Goal: Transaction & Acquisition: Purchase product/service

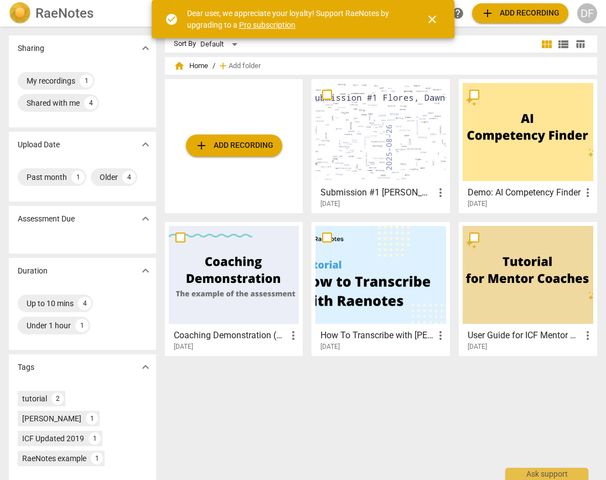
click at [433, 17] on span "close" at bounding box center [432, 19] width 13 height 13
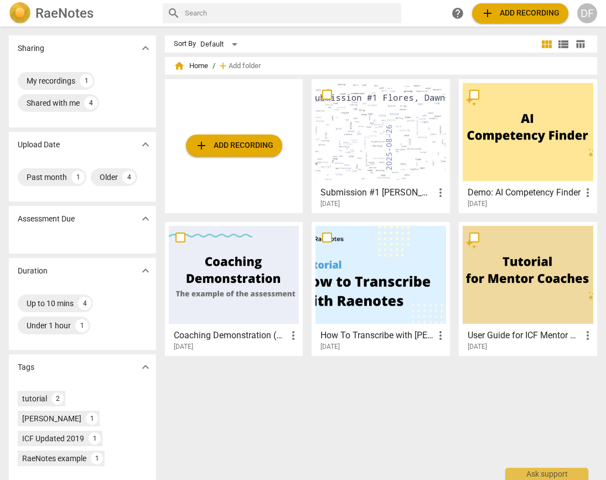
click at [504, 14] on span "add Add recording" at bounding box center [520, 13] width 79 height 13
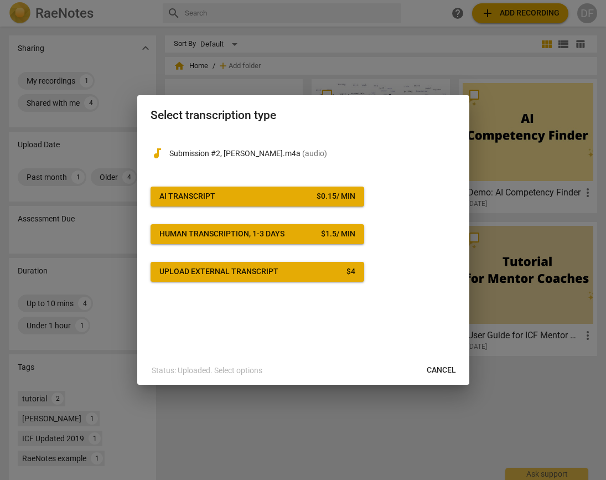
click at [256, 199] on span "AI Transcript $ 0.15 / min" at bounding box center [257, 196] width 196 height 11
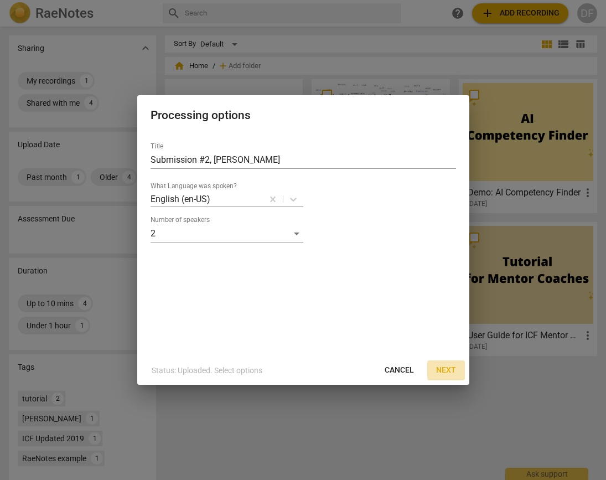
click at [445, 366] on span "Next" at bounding box center [446, 370] width 20 height 11
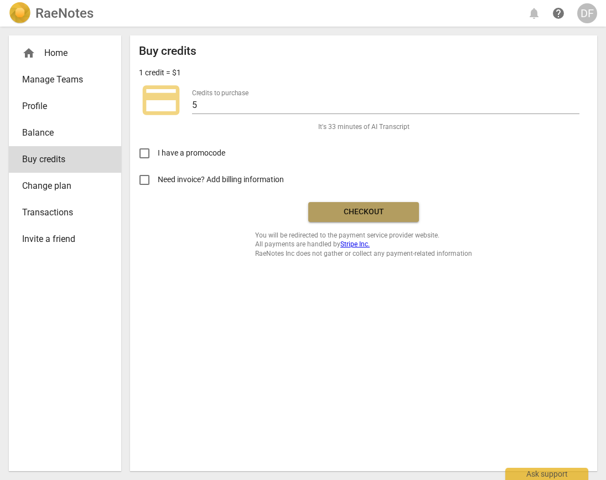
click at [345, 209] on span "Checkout" at bounding box center [363, 212] width 93 height 11
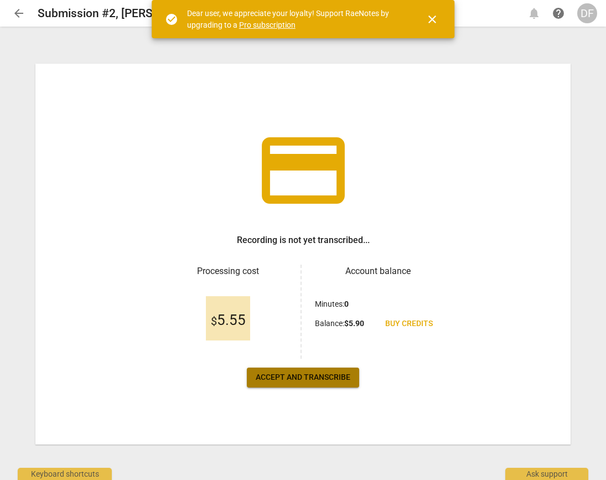
click at [325, 379] on span "Accept and transcribe" at bounding box center [303, 377] width 95 height 11
